Goal: Task Accomplishment & Management: Use online tool/utility

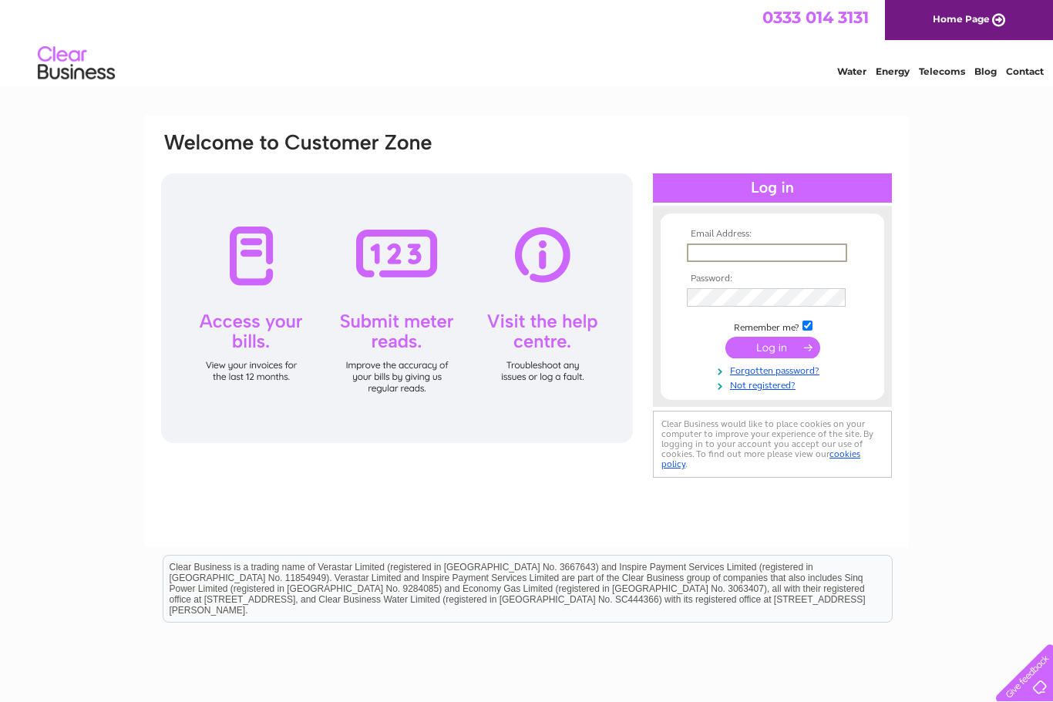
click at [707, 261] on input "text" at bounding box center [767, 253] width 160 height 18
type input "Karen.b15@hotmail.co.uk"
click at [772, 348] on input "submit" at bounding box center [772, 348] width 95 height 22
click at [765, 343] on input "submit" at bounding box center [772, 346] width 95 height 22
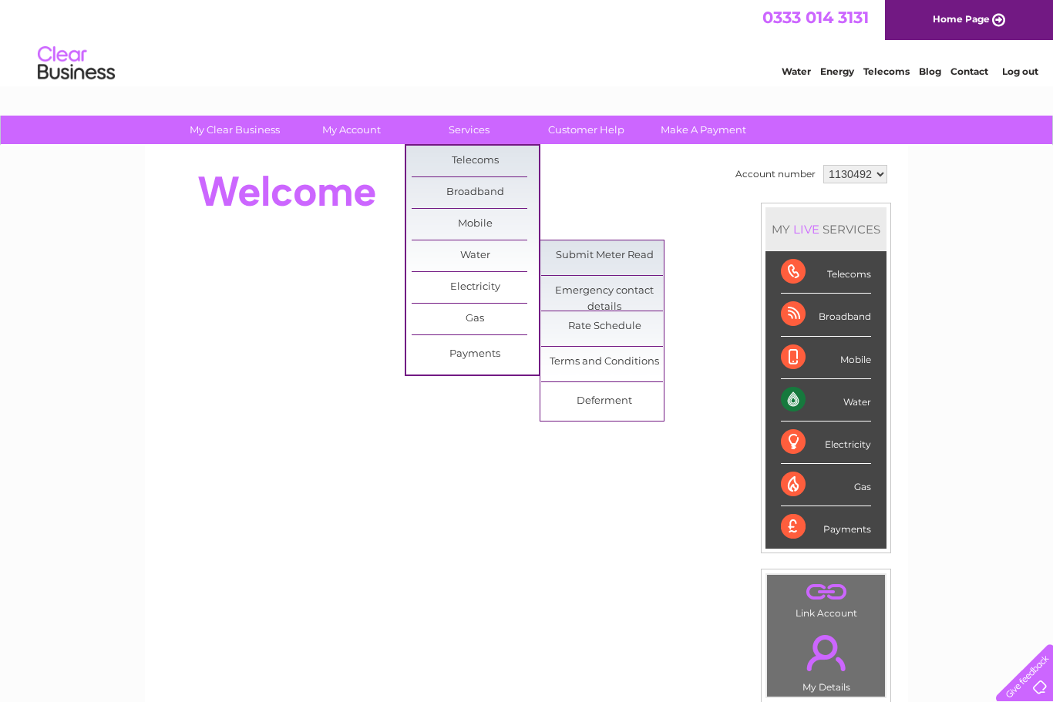
click at [623, 256] on link "Submit Meter Read" at bounding box center [604, 255] width 127 height 31
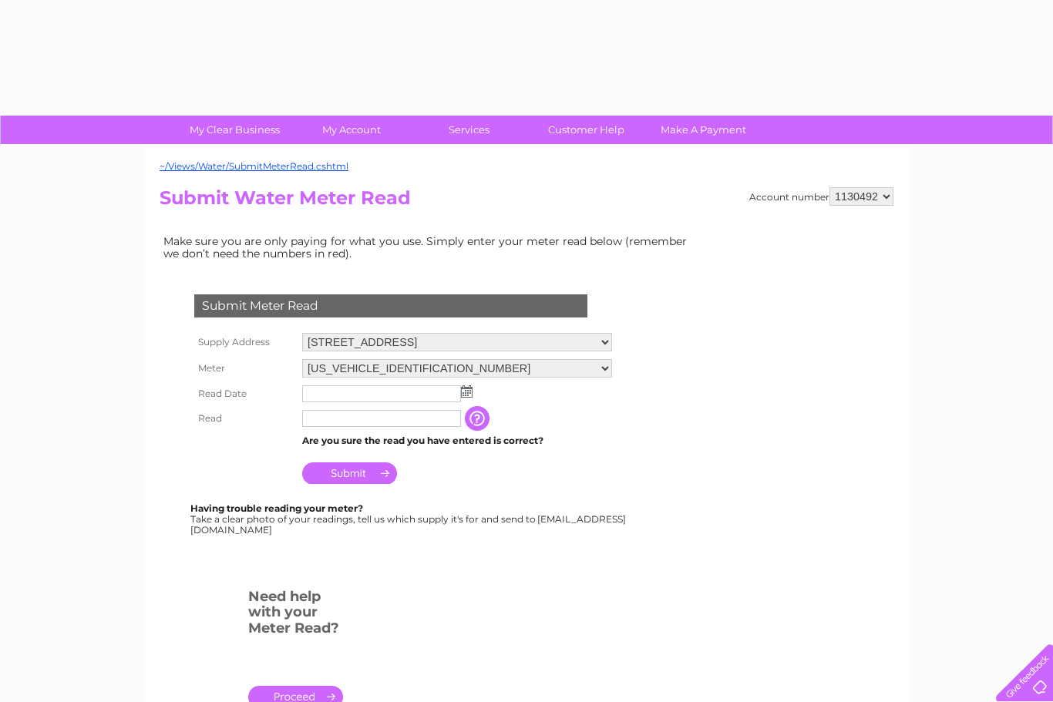
click at [607, 258] on td "Make sure you are only paying for what you use. Simply enter your meter read be…" at bounding box center [429, 247] width 539 height 32
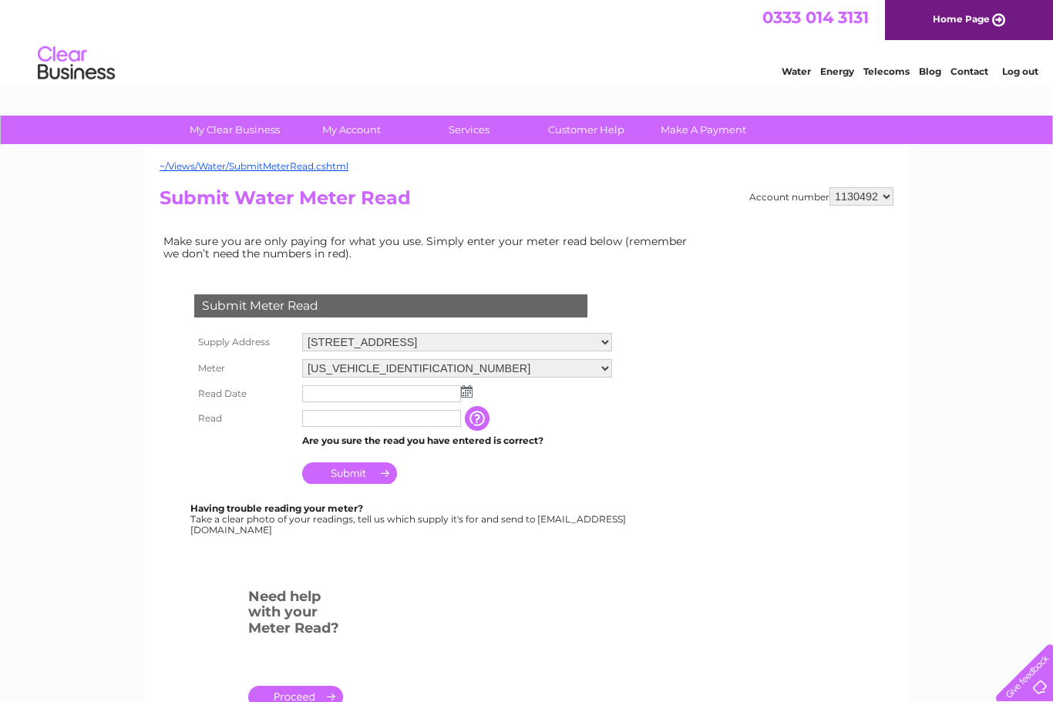
click at [464, 397] on img at bounding box center [467, 391] width 12 height 12
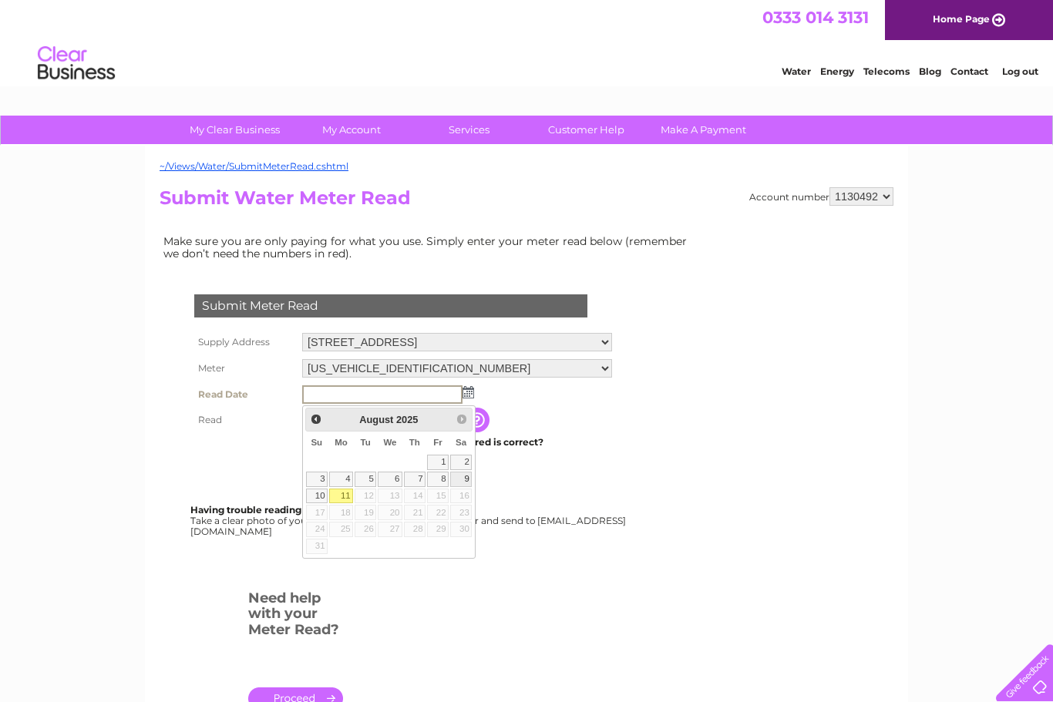
click at [467, 478] on link "9" at bounding box center [461, 479] width 22 height 15
type input "2025/08/09"
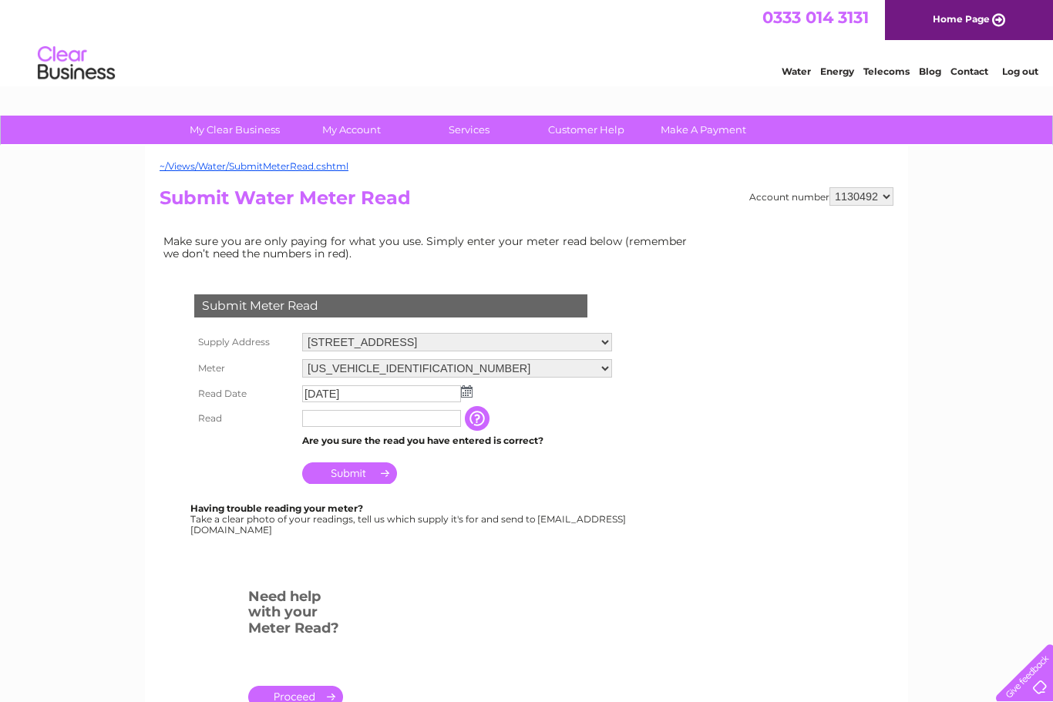
click at [323, 422] on input "text" at bounding box center [381, 418] width 159 height 17
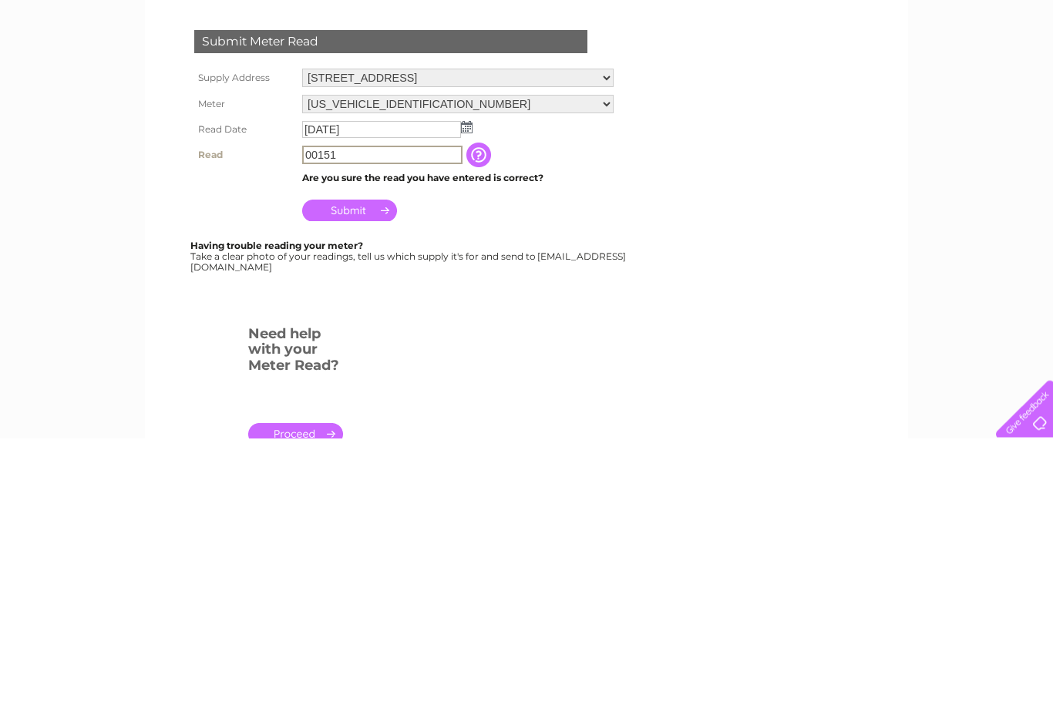
type input "00151"
click at [356, 464] on input "Submit" at bounding box center [349, 475] width 95 height 22
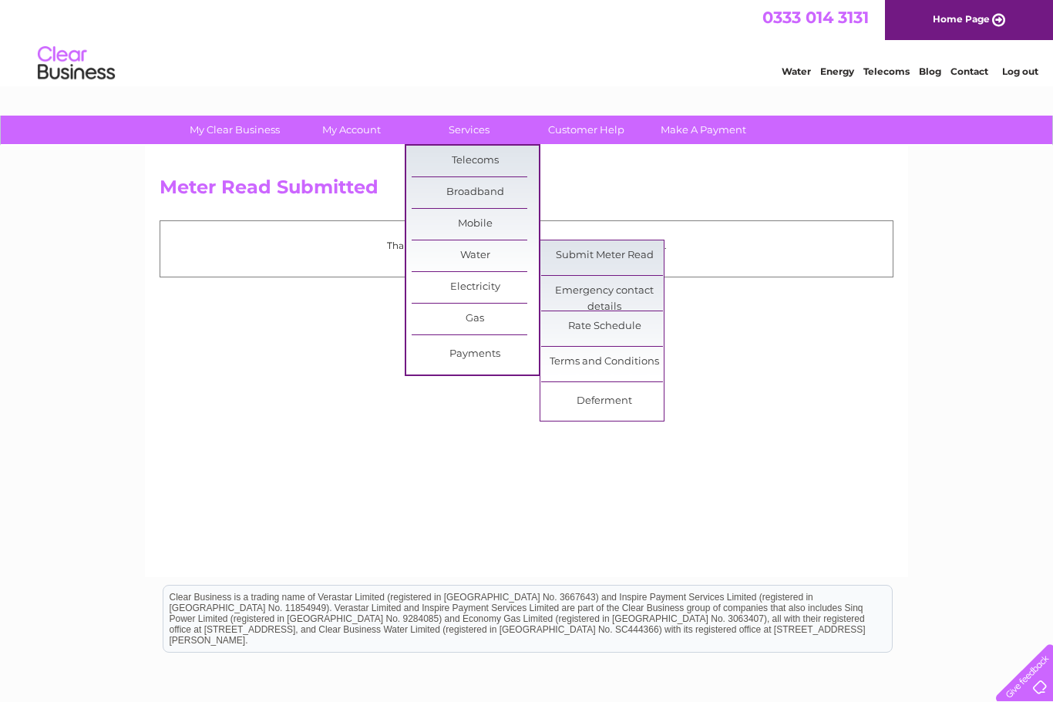
click at [637, 258] on link "Submit Meter Read" at bounding box center [604, 255] width 127 height 31
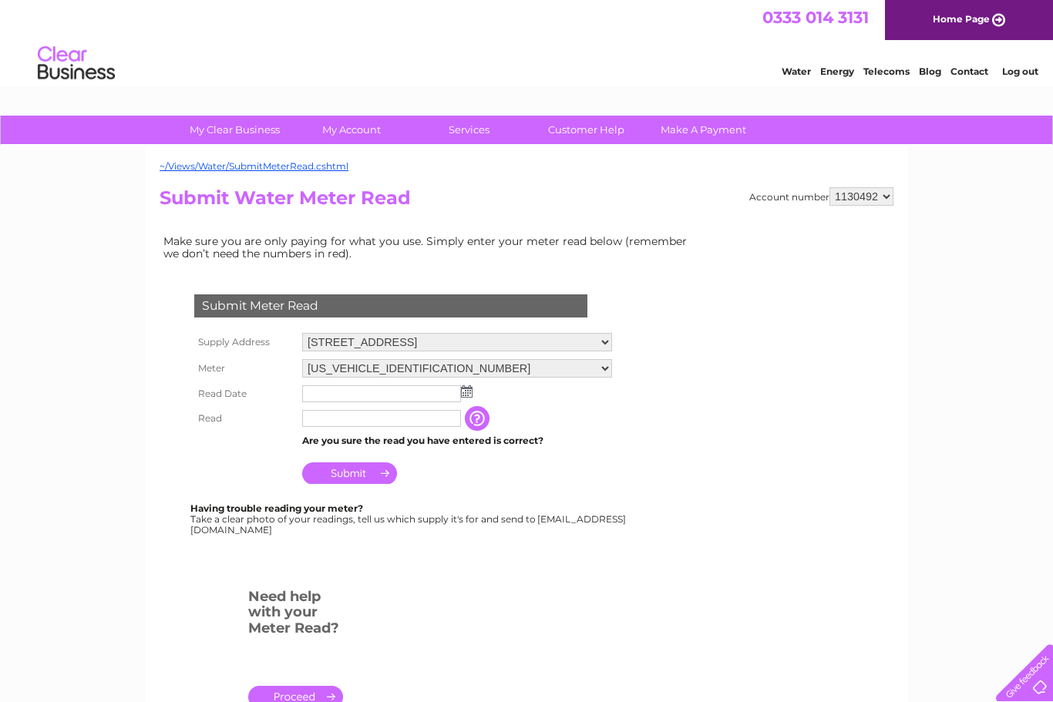
click at [603, 375] on select "[US_VEHICLE_IDENTIFICATION_NUMBER] [US_VEHICLE_IDENTIFICATION_NUMBER]" at bounding box center [457, 368] width 310 height 18
select select "416447"
click at [325, 427] on input "text" at bounding box center [381, 418] width 159 height 17
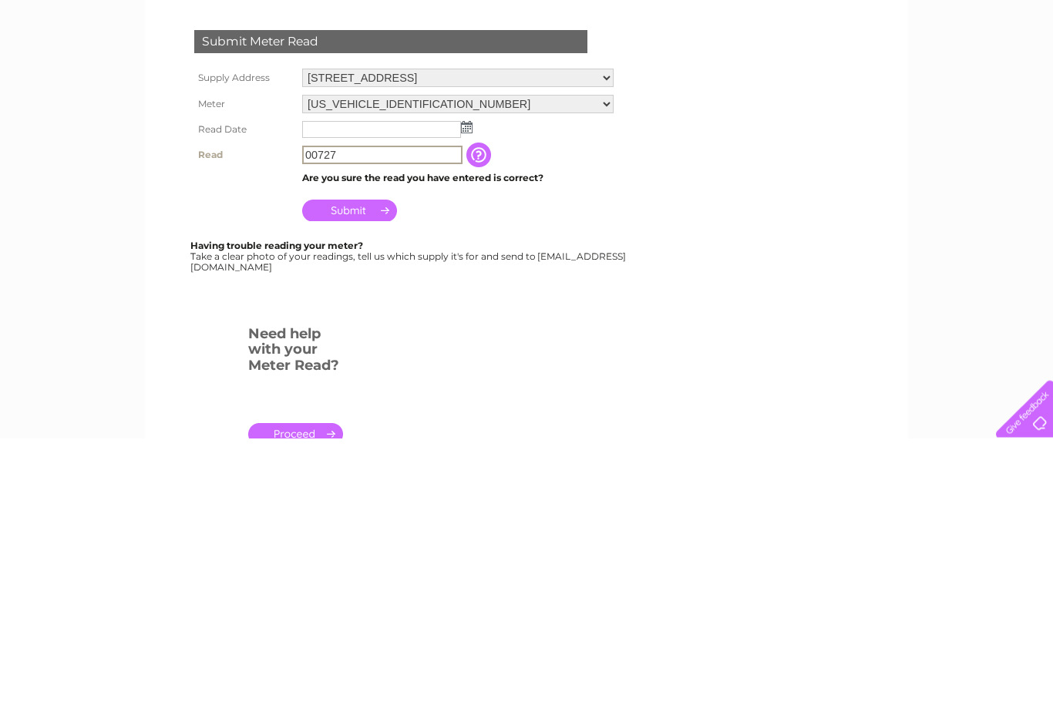
type input "00727"
click at [462, 385] on img at bounding box center [467, 391] width 12 height 12
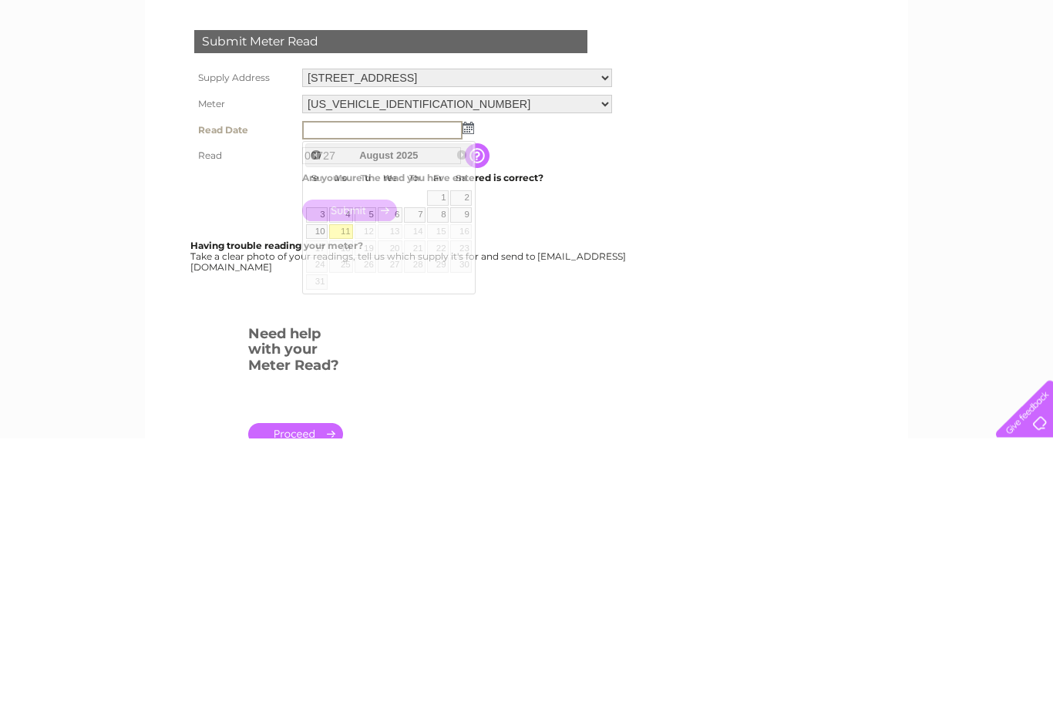
scroll to position [264, 0]
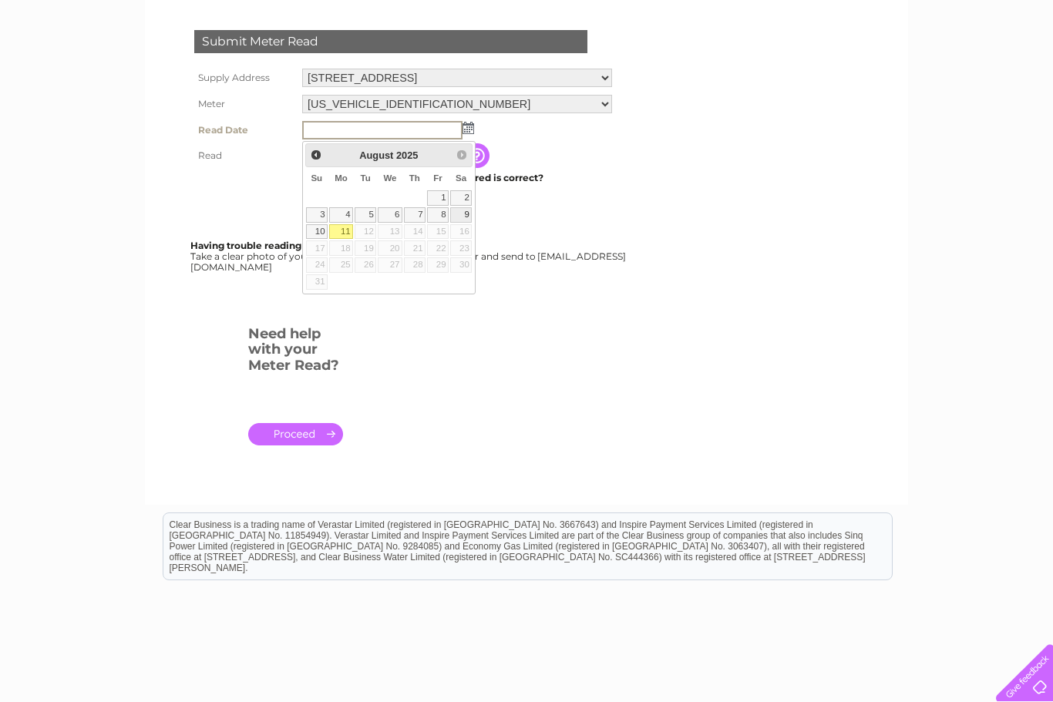
click at [465, 220] on link "9" at bounding box center [461, 214] width 22 height 15
type input "2025/08/09"
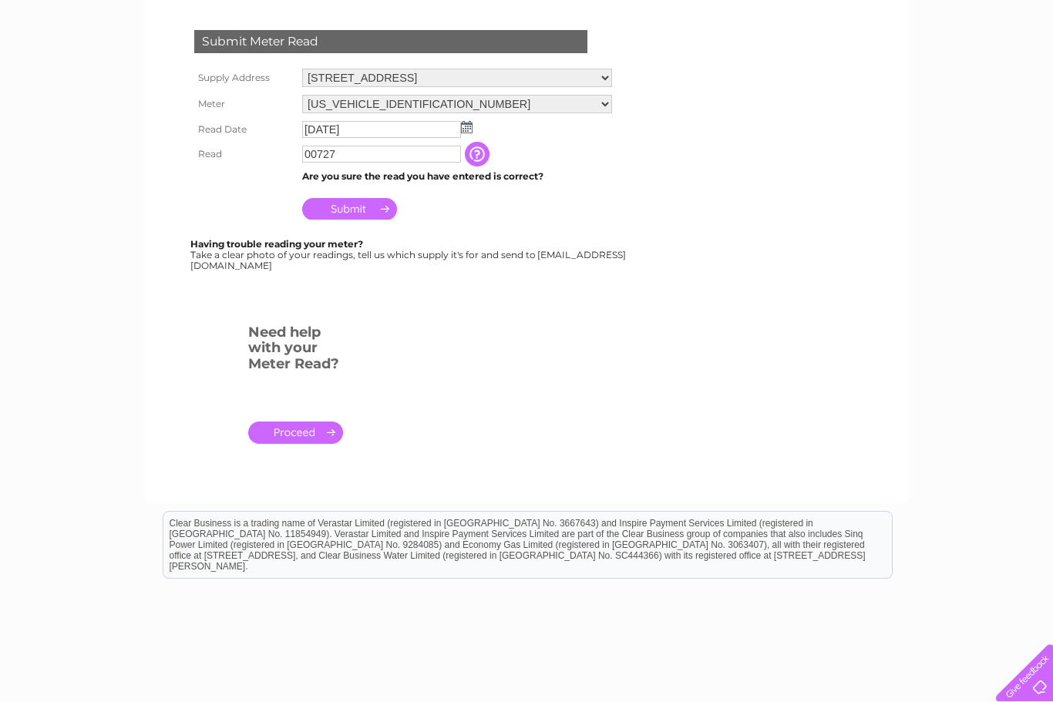
click at [355, 220] on input "Submit" at bounding box center [349, 209] width 95 height 22
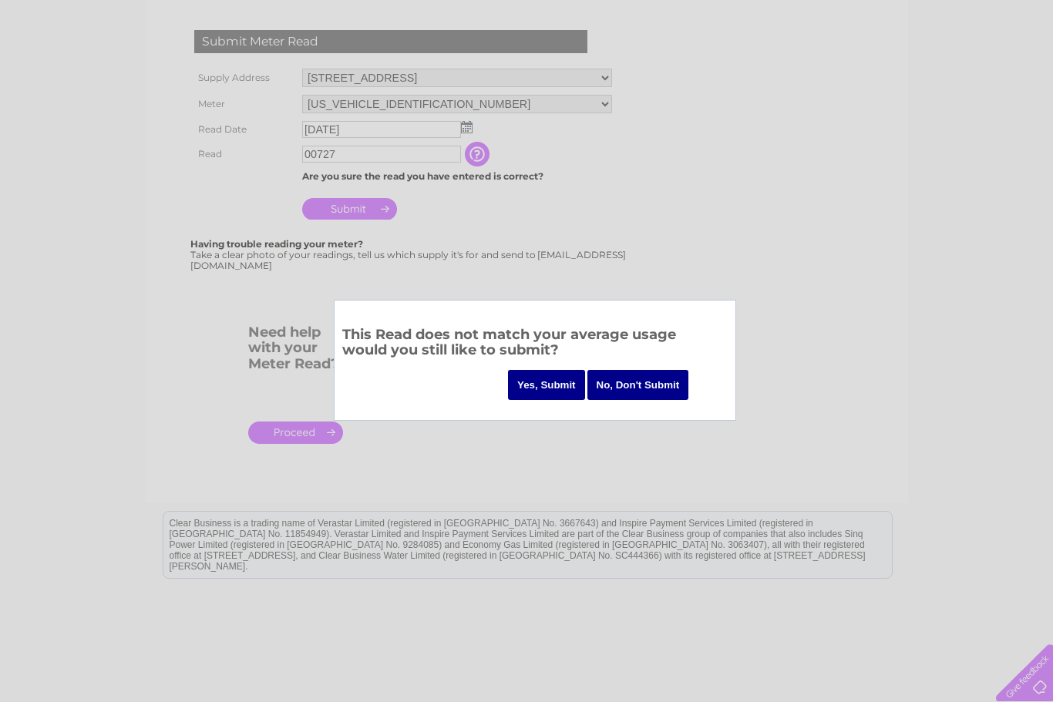
click at [541, 386] on input "Yes, Submit" at bounding box center [546, 385] width 77 height 30
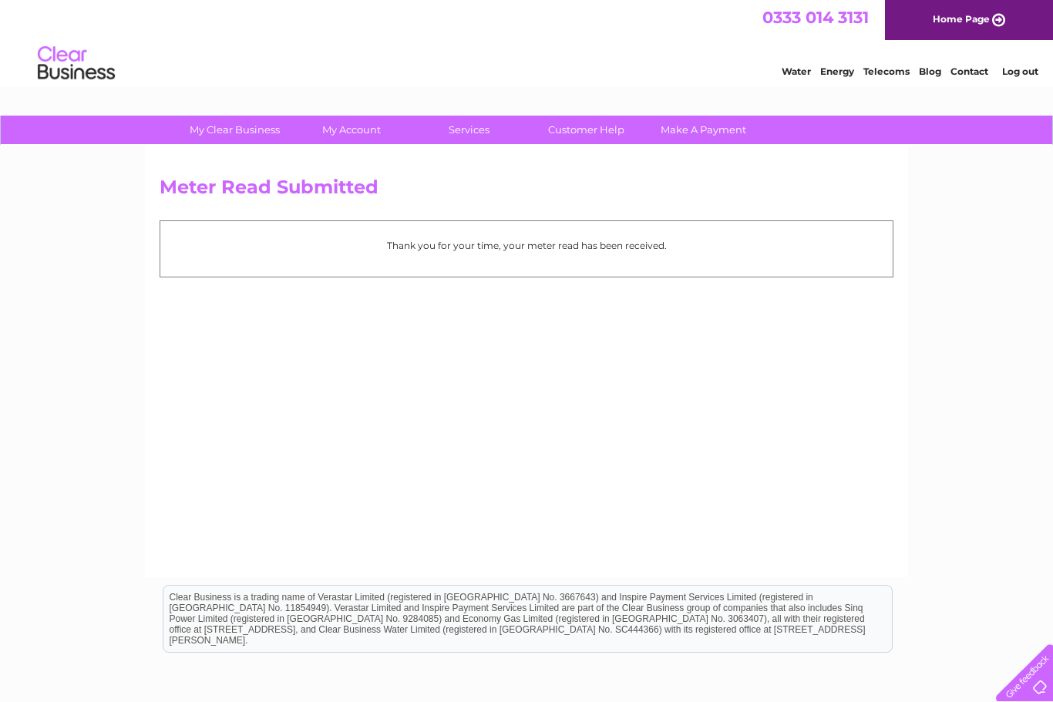
click at [1037, 70] on link "Log out" at bounding box center [1020, 72] width 36 height 12
